Goal: Check status: Check status

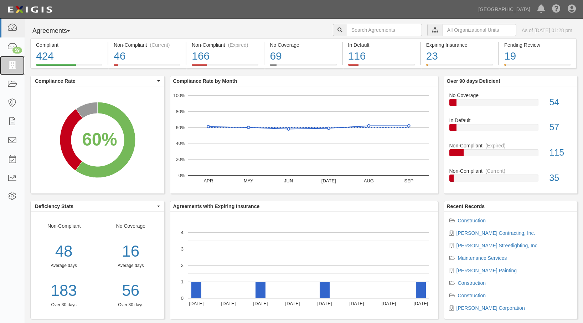
click at [11, 66] on icon at bounding box center [12, 65] width 10 height 8
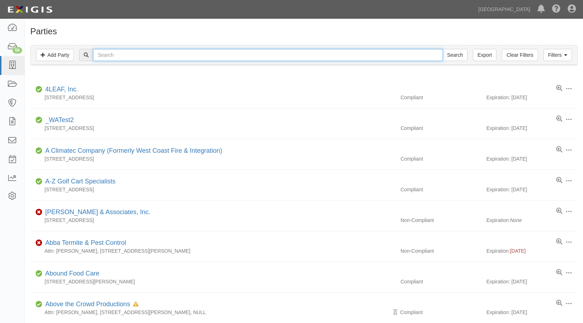
click at [333, 56] on input "text" at bounding box center [268, 55] width 350 height 12
type input "[PERSON_NAME]"
click at [443, 49] on input "Search" at bounding box center [455, 55] width 25 height 12
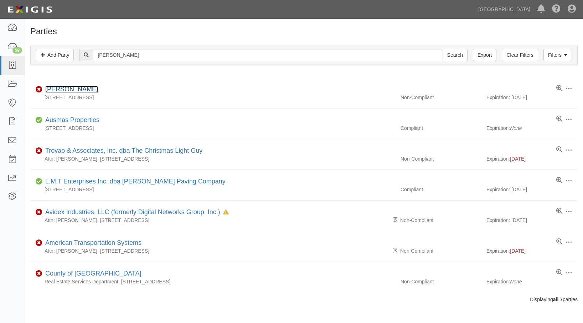
click at [60, 90] on link "[PERSON_NAME]" at bounding box center [71, 89] width 53 height 7
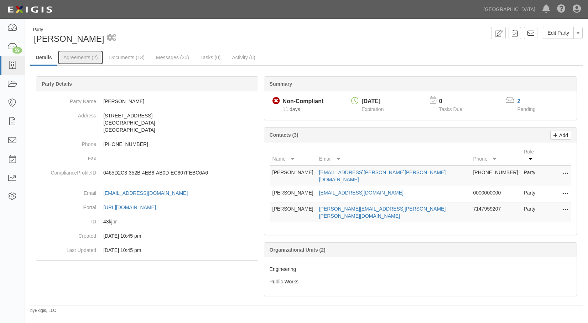
click at [98, 55] on link "Agreements (2)" at bounding box center [80, 57] width 45 height 14
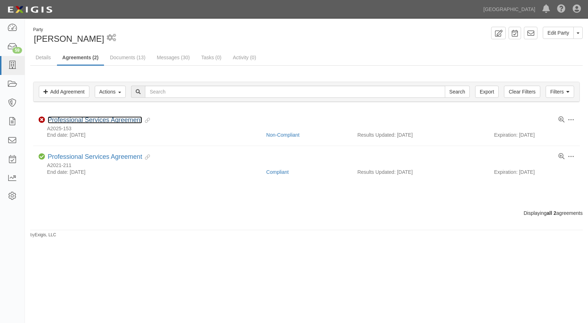
click at [70, 119] on link "Professional Services Agreement" at bounding box center [95, 119] width 94 height 7
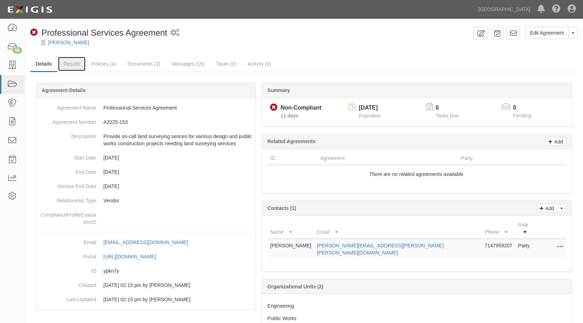
click at [76, 62] on link "Results" at bounding box center [71, 64] width 27 height 14
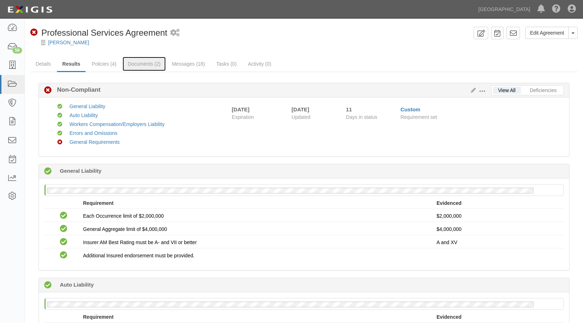
click at [128, 61] on link "Documents (2)" at bounding box center [144, 64] width 43 height 14
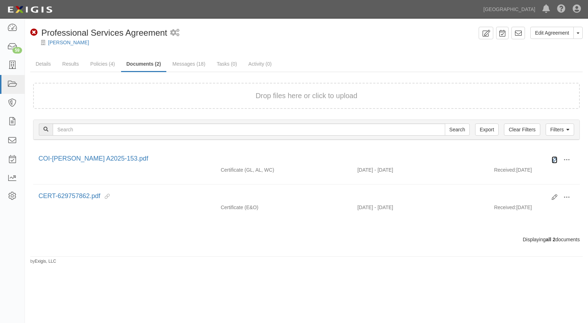
click at [554, 157] on icon at bounding box center [555, 160] width 6 height 6
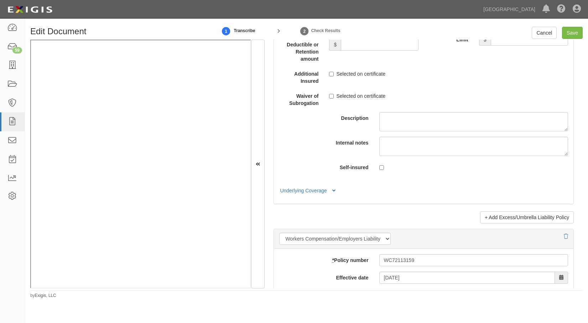
scroll to position [1568, 0]
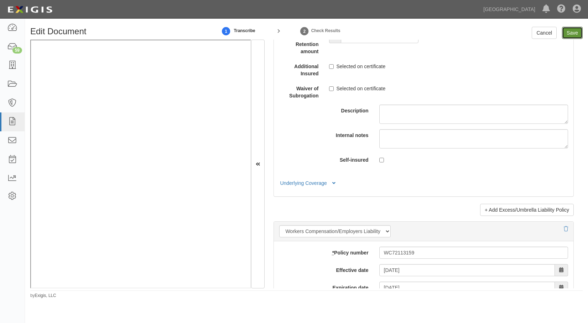
click at [568, 32] on input "Save" at bounding box center [572, 33] width 21 height 12
type input "2000000"
type input "500000"
type input "25000"
type input "2000000"
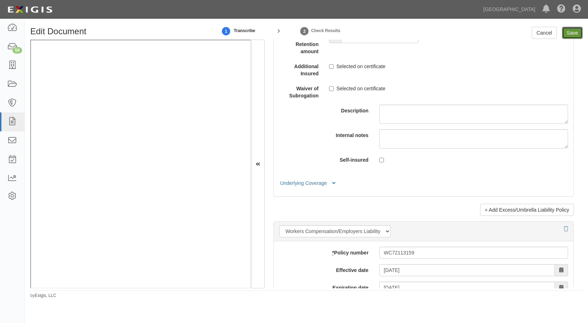
type input "4000000"
type input "2000000"
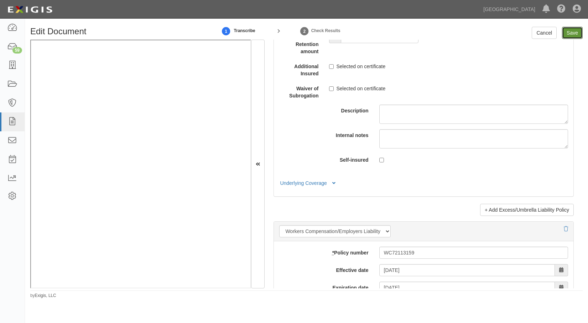
type input "2000000"
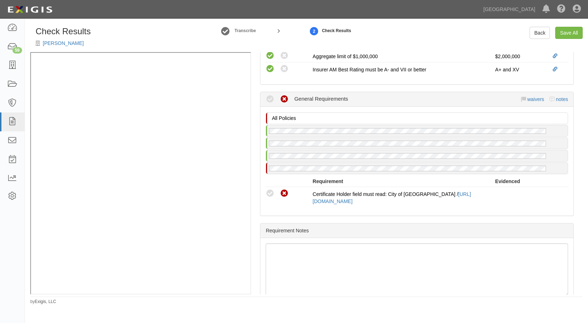
scroll to position [631, 0]
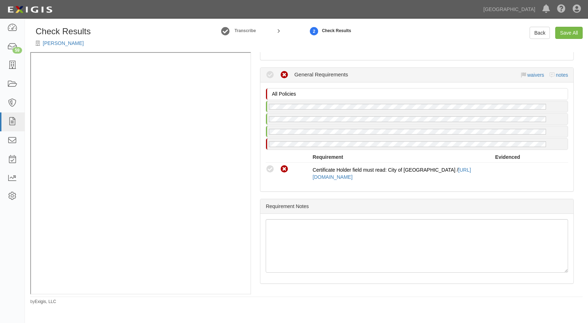
click at [269, 169] on icon at bounding box center [270, 169] width 9 height 9
radio input "true"
click at [571, 35] on link "Save All" at bounding box center [569, 33] width 27 height 12
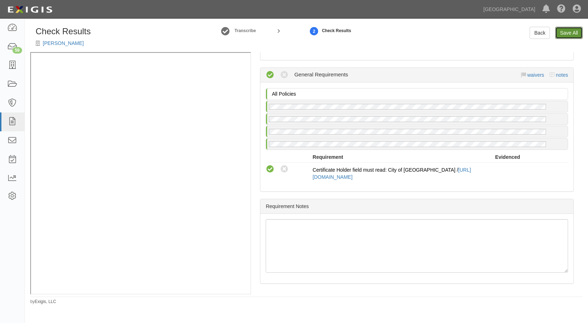
radio input "false"
radio input "true"
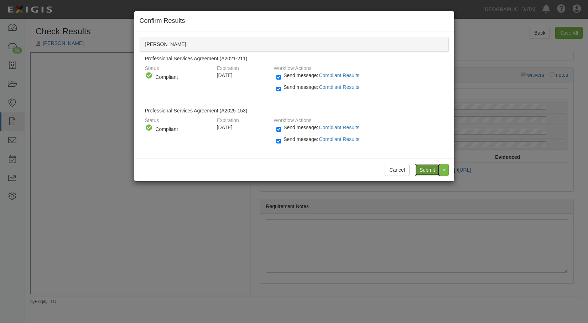
click at [421, 172] on input "Submit" at bounding box center [427, 170] width 25 height 12
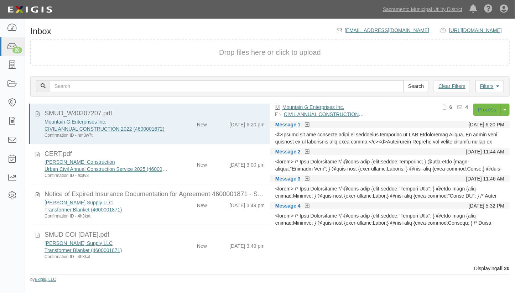
scroll to position [194, 0]
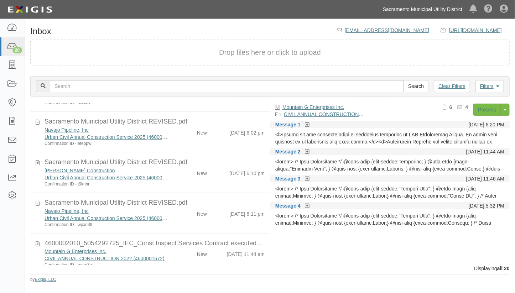
click at [388, 11] on link "Sacramento Municipal Utility District" at bounding box center [423, 9] width 87 height 14
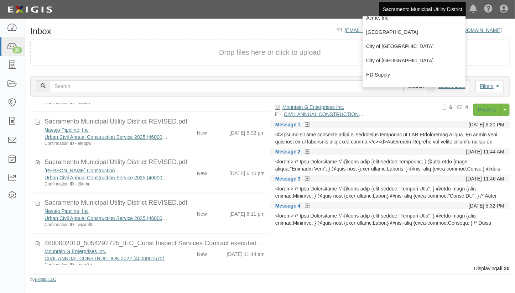
scroll to position [32, 0]
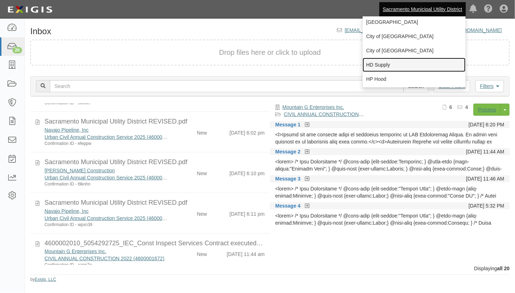
click at [383, 62] on link "HD Supply" at bounding box center [414, 65] width 103 height 14
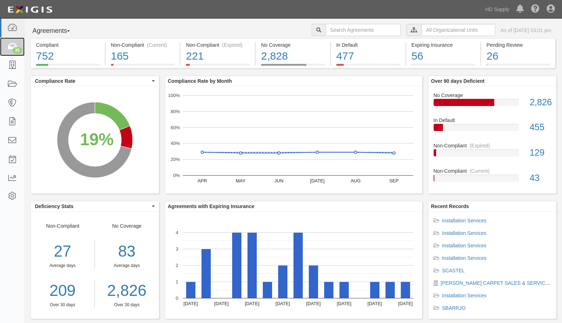
click at [7, 46] on icon at bounding box center [12, 47] width 10 height 8
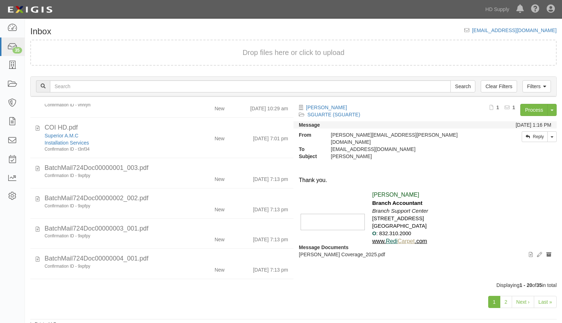
scroll to position [289, 0]
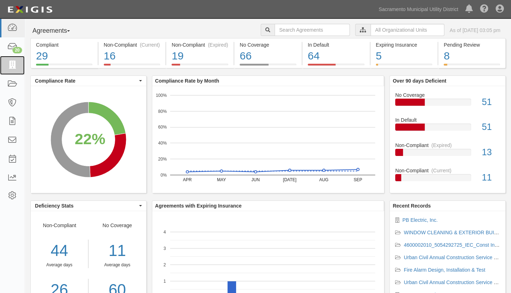
click at [6, 65] on link at bounding box center [12, 65] width 25 height 19
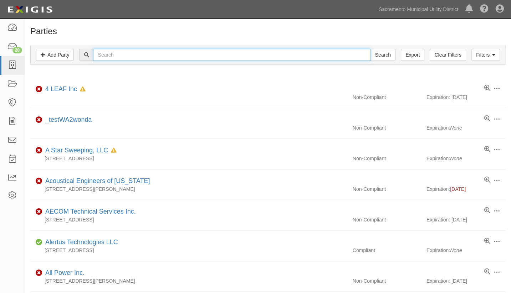
click at [130, 59] on input "text" at bounding box center [231, 55] width 277 height 12
type input "b"
type input "burea"
click at [370, 49] on input "Search" at bounding box center [382, 55] width 25 height 12
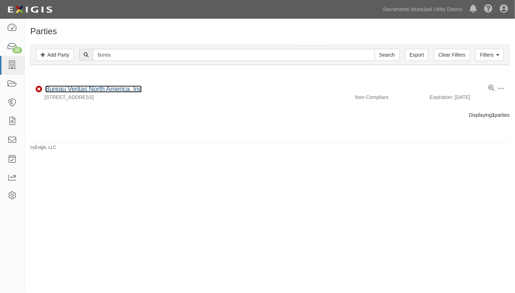
click at [64, 92] on link "Bureau Veritas North America, Inc" at bounding box center [93, 89] width 97 height 7
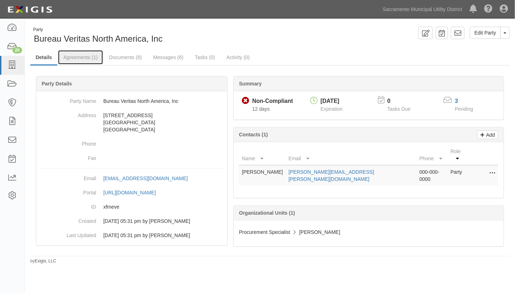
click at [75, 58] on link "Agreements (1)" at bounding box center [80, 57] width 45 height 14
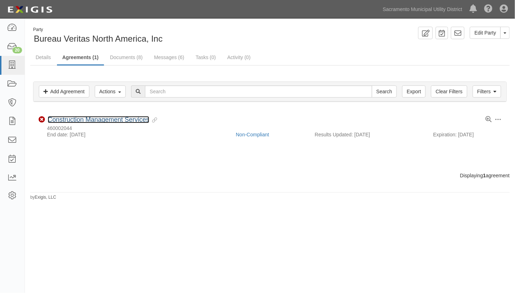
click at [105, 120] on link "Construction Management Services" at bounding box center [99, 119] width 102 height 7
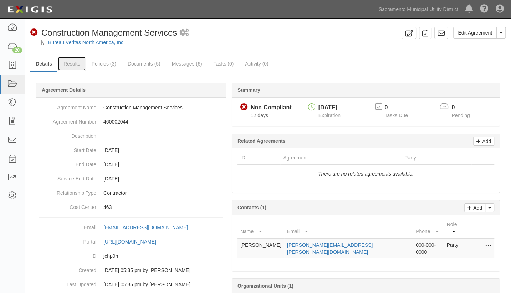
click at [70, 64] on link "Results" at bounding box center [71, 64] width 27 height 14
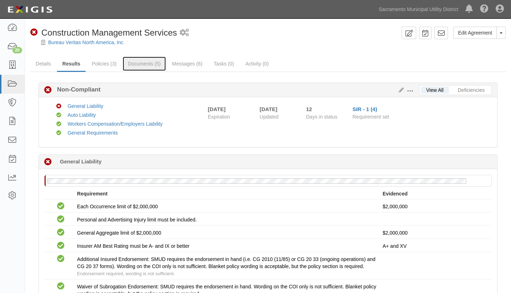
click at [134, 67] on link "Documents (5)" at bounding box center [144, 64] width 43 height 14
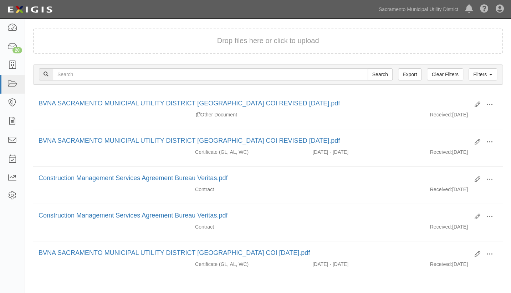
scroll to position [65, 0]
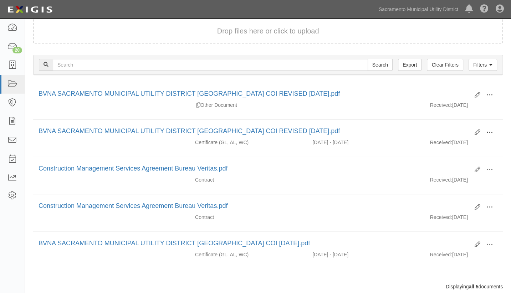
click at [488, 132] on span at bounding box center [489, 132] width 6 height 6
click at [448, 140] on link "View" at bounding box center [455, 142] width 56 height 13
click at [487, 170] on span at bounding box center [489, 170] width 6 height 6
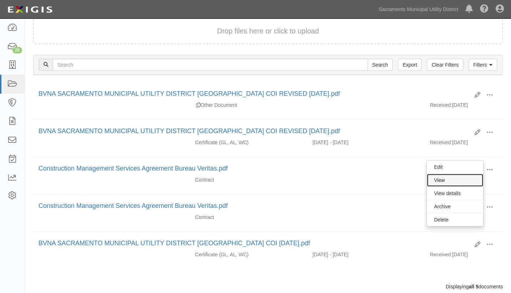
click at [452, 178] on link "View" at bounding box center [455, 180] width 56 height 13
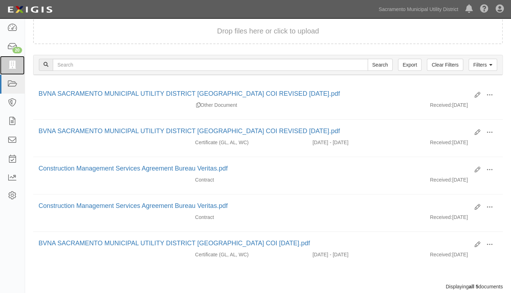
click at [10, 61] on icon at bounding box center [12, 65] width 10 height 8
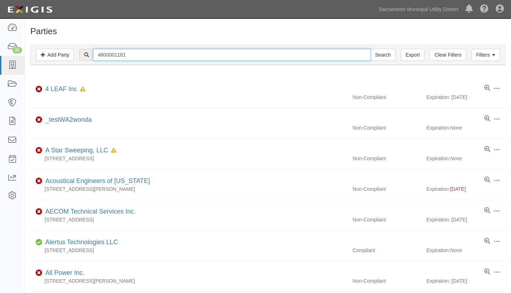
type input "4600001181"
click at [370, 49] on input "Search" at bounding box center [382, 55] width 25 height 12
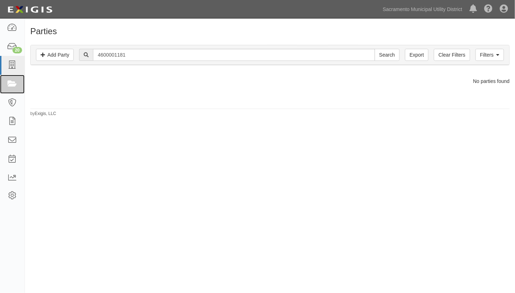
click at [12, 90] on link at bounding box center [12, 84] width 25 height 19
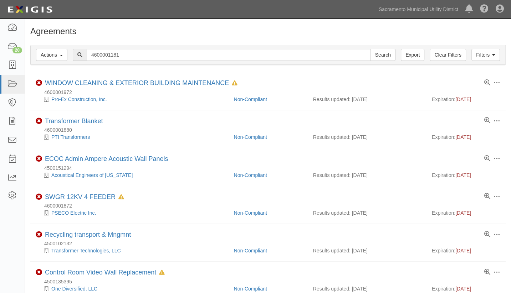
type input "4600001181"
click at [370, 49] on input "Search" at bounding box center [382, 55] width 25 height 12
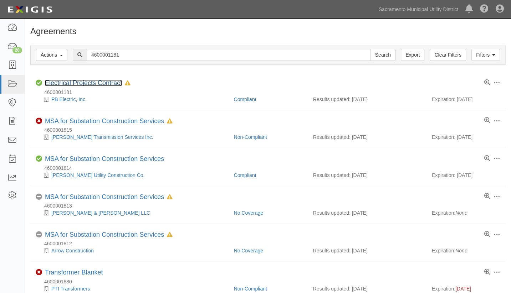
click at [84, 81] on link "Electrical Projects Contract" at bounding box center [83, 82] width 77 height 7
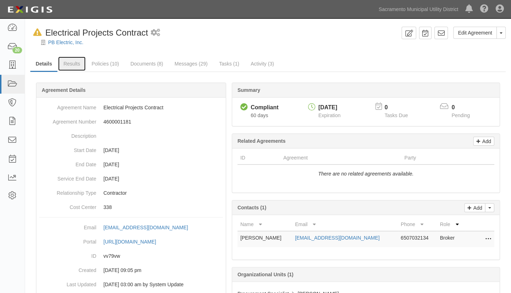
click at [72, 65] on link "Results" at bounding box center [71, 64] width 27 height 14
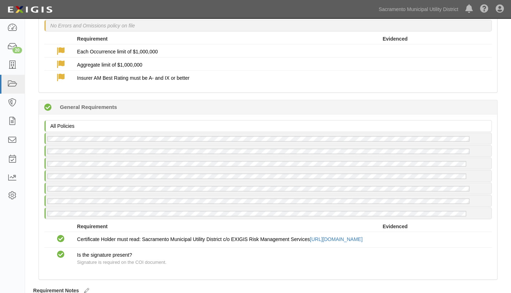
scroll to position [1032, 0]
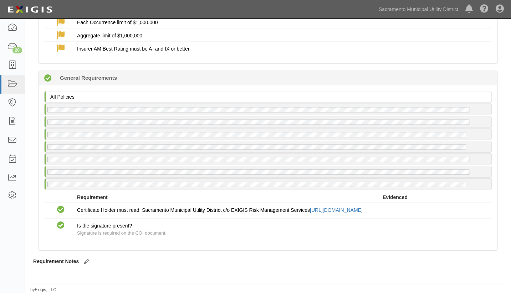
drag, startPoint x: 177, startPoint y: 271, endPoint x: 178, endPoint y: 267, distance: 3.9
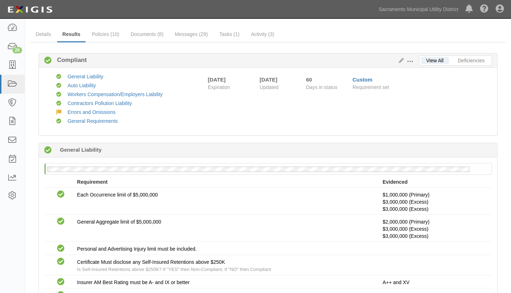
scroll to position [0, 0]
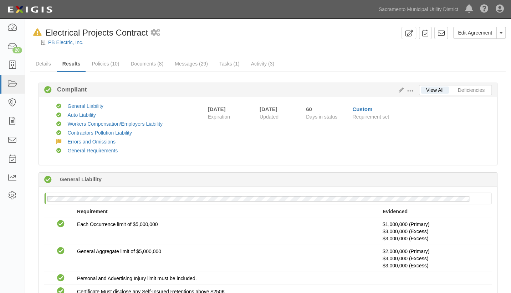
click at [59, 39] on div "PB Electric, Inc." at bounding box center [273, 42] width 475 height 7
click at [63, 41] on link "PB Electric, Inc." at bounding box center [65, 43] width 35 height 6
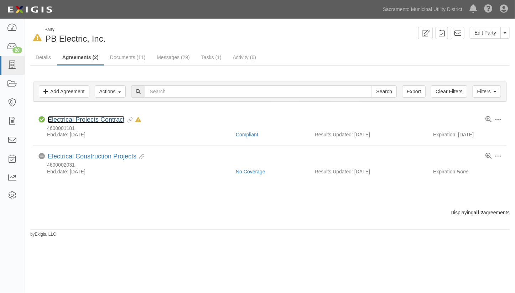
click at [84, 118] on link "Electrical Projects Contract" at bounding box center [86, 119] width 77 height 7
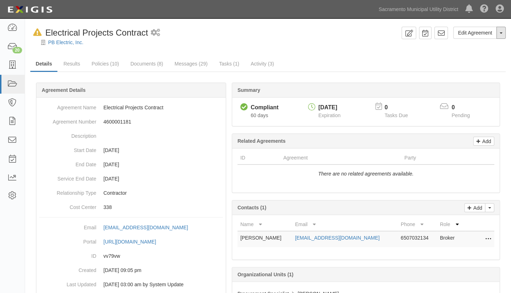
click at [502, 32] on button "Toggle Agreement Dropdown" at bounding box center [500, 33] width 9 height 12
click at [471, 74] on button "Remove from Default" at bounding box center [476, 74] width 58 height 11
click at [57, 40] on link "PB Electric, Inc." at bounding box center [65, 43] width 35 height 6
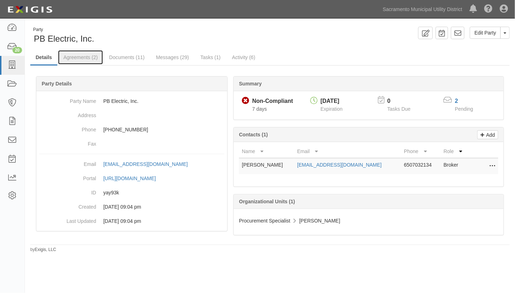
click at [75, 58] on link "Agreements (2)" at bounding box center [80, 57] width 45 height 14
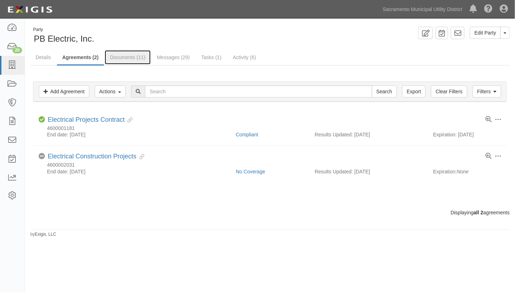
click at [131, 57] on link "Documents (11)" at bounding box center [128, 57] width 46 height 14
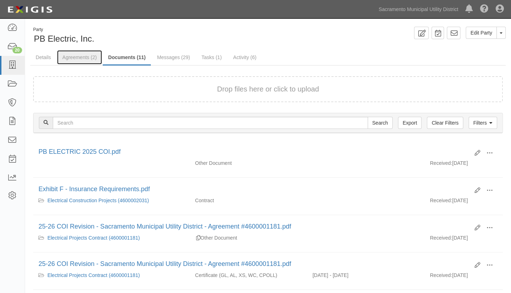
click at [78, 57] on link "Agreements (2)" at bounding box center [79, 57] width 45 height 14
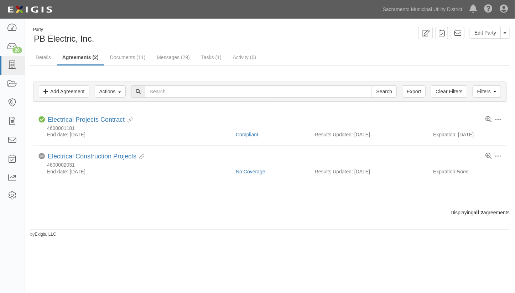
click at [18, 260] on div "Dashboard 20 Inbox Parties Agreements Coverages Documents Messages Tasks Report…" at bounding box center [12, 156] width 25 height 275
click at [15, 86] on icon at bounding box center [12, 84] width 10 height 8
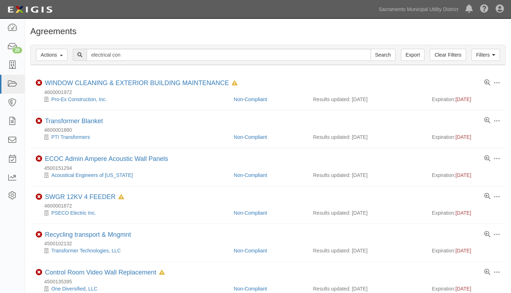
type input "electrical con"
click at [370, 49] on input "Search" at bounding box center [382, 55] width 25 height 12
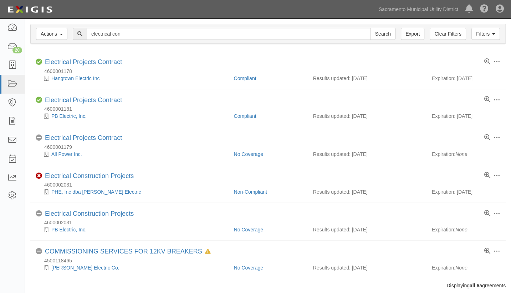
scroll to position [32, 0]
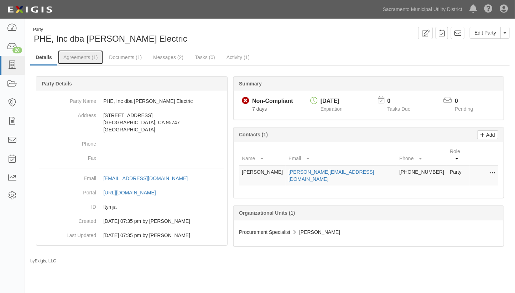
click at [91, 57] on link "Agreements (1)" at bounding box center [80, 57] width 45 height 14
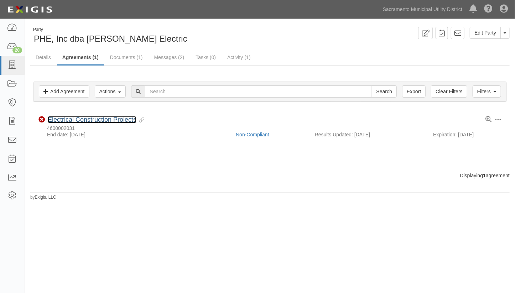
click at [69, 118] on link "Electrical Construction Projects" at bounding box center [92, 119] width 89 height 7
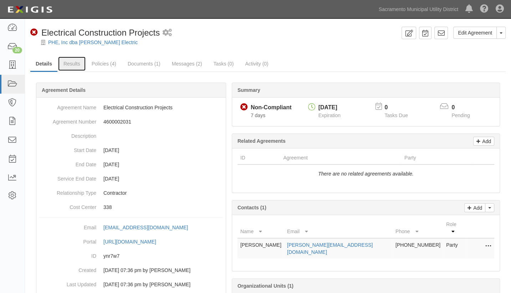
click at [74, 62] on link "Results" at bounding box center [71, 64] width 27 height 14
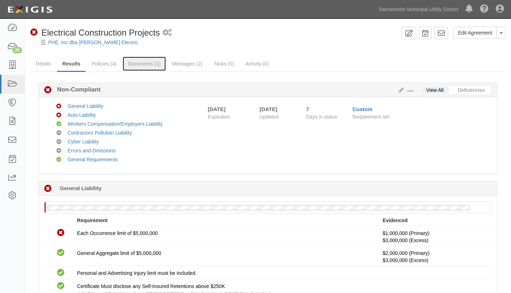
click at [136, 63] on link "Documents (1)" at bounding box center [144, 64] width 43 height 14
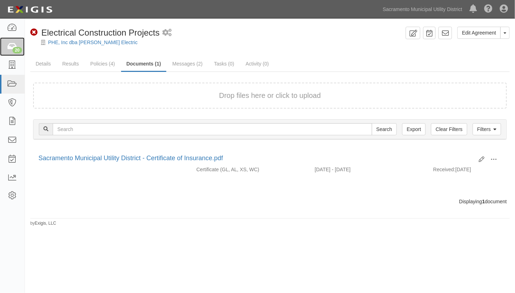
click at [13, 50] on div "20" at bounding box center [17, 50] width 10 height 6
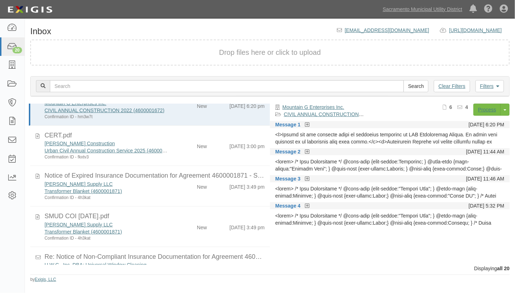
scroll to position [32, 0]
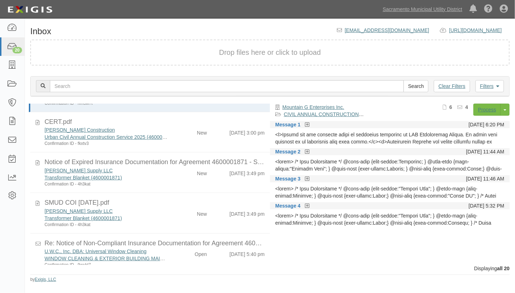
click at [175, 182] on div "[PERSON_NAME] Supply LLC Transformer Blanket (4600001871) Confirmation ID - 4h3…" at bounding box center [154, 177] width 231 height 20
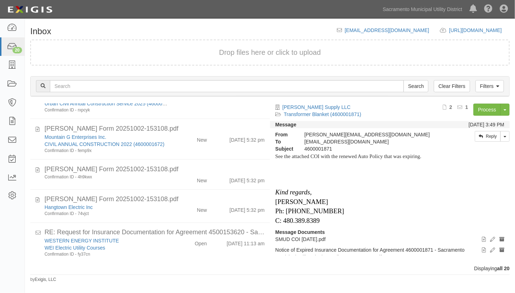
scroll to position [627, 0]
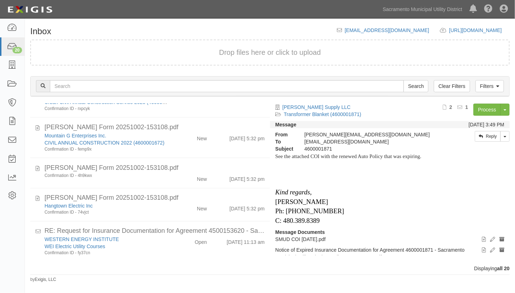
click at [213, 25] on div "Inbox [EMAIL_ADDRESS][DOMAIN_NAME] [URL][DOMAIN_NAME] copy to clipboard Drop fi…" at bounding box center [270, 152] width 490 height 262
